Goal: Task Accomplishment & Management: Complete application form

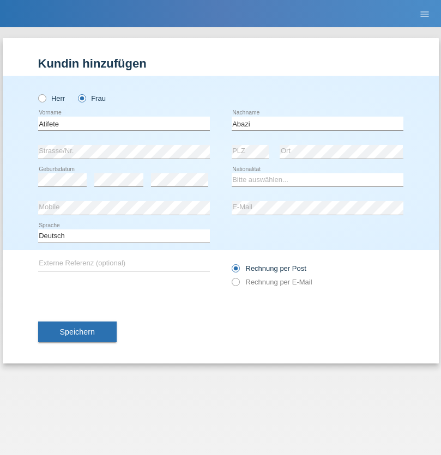
type input "Abazi"
select select "CH"
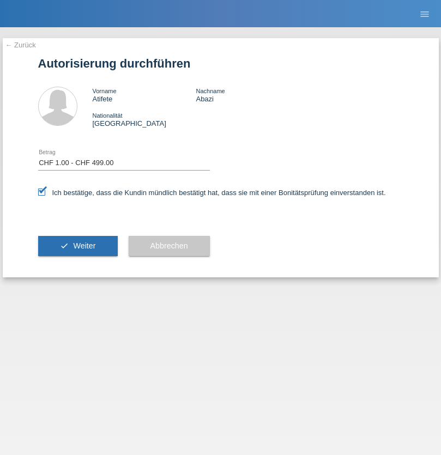
select select "1"
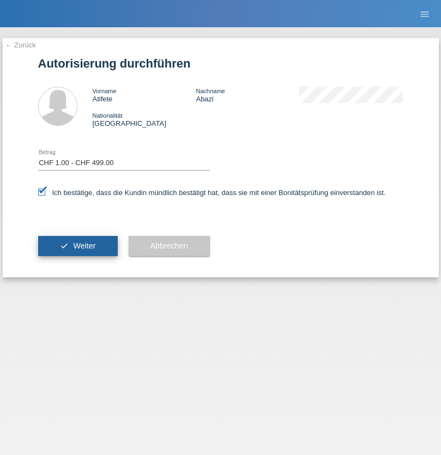
click at [77, 246] on span "Weiter" at bounding box center [84, 245] width 22 height 9
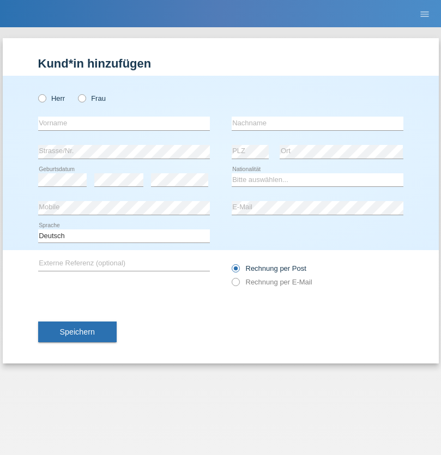
radio input "true"
click at [124, 123] on input "text" at bounding box center [124, 124] width 172 height 14
type input "Oliver"
click at [317, 123] on input "text" at bounding box center [317, 124] width 172 height 14
type input "Hager"
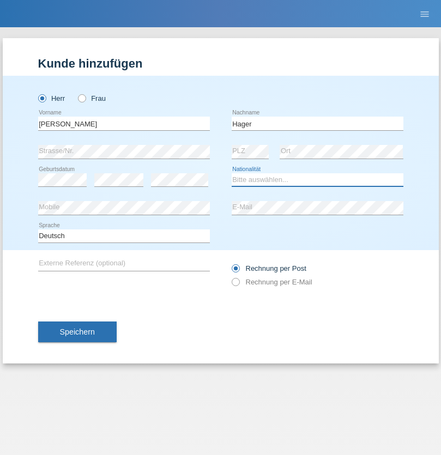
select select "CH"
